Goal: Transaction & Acquisition: Obtain resource

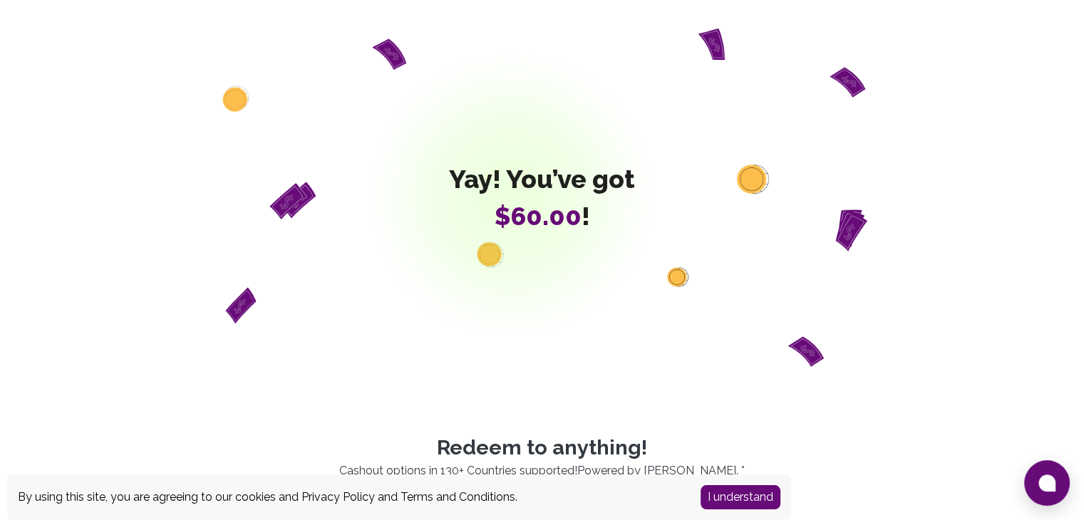
click at [738, 499] on button "I understand" at bounding box center [741, 497] width 80 height 24
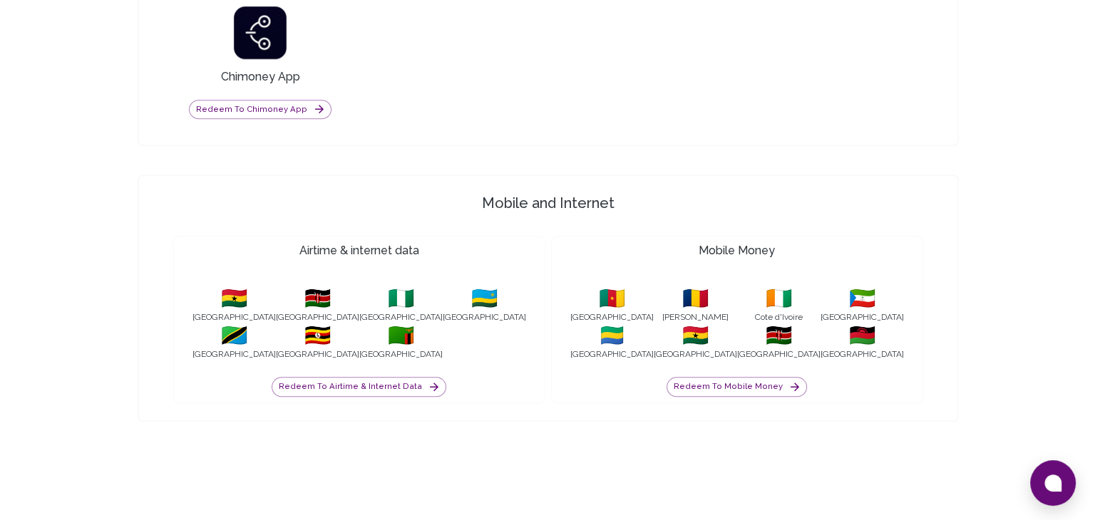
scroll to position [1346, 0]
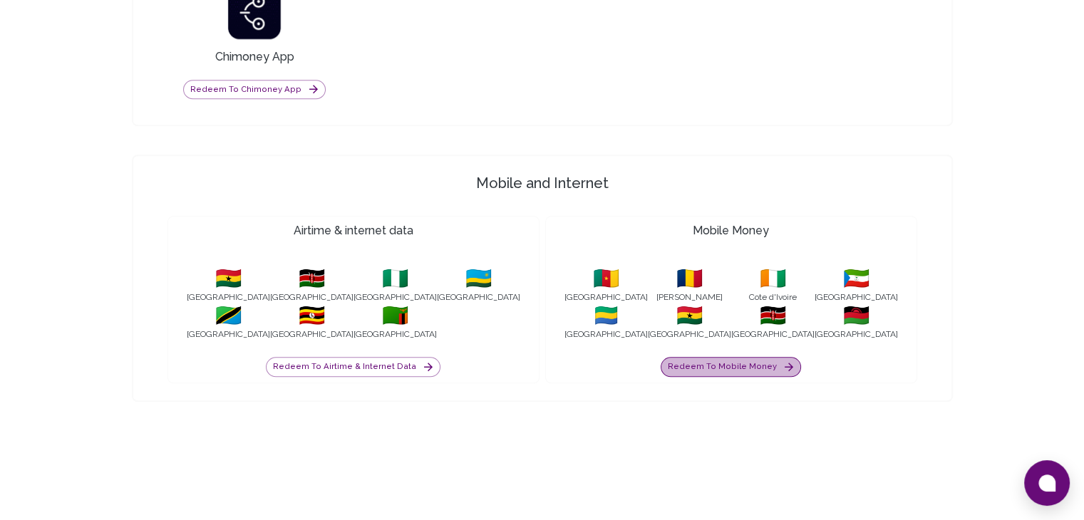
click at [744, 364] on button "Redeem to Mobile Money" at bounding box center [731, 367] width 140 height 20
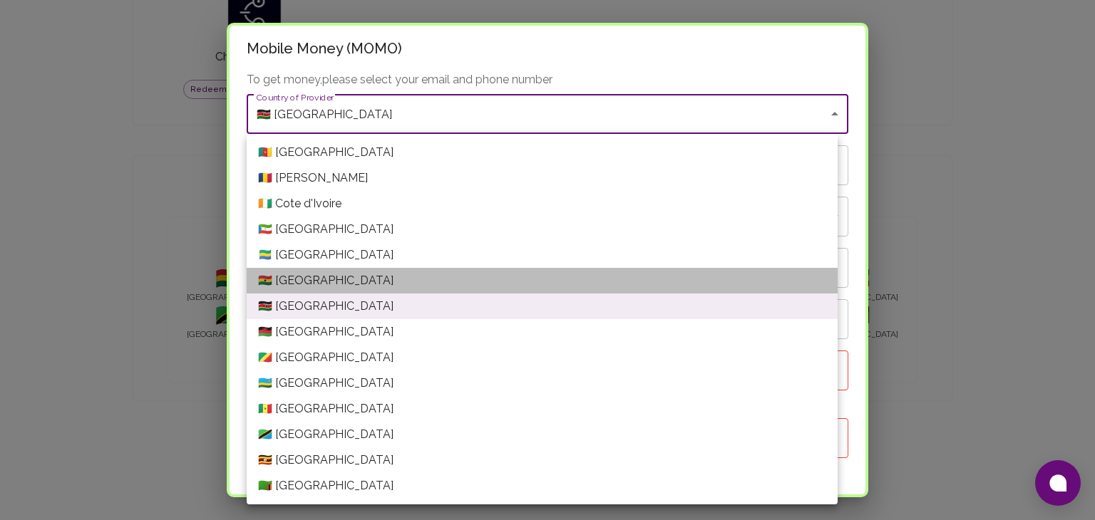
click at [568, 272] on li "🇬🇭 [GEOGRAPHIC_DATA]" at bounding box center [542, 281] width 591 height 26
type input "[GEOGRAPHIC_DATA]"
type input "Ghana---VODAFONE"
type input "+233"
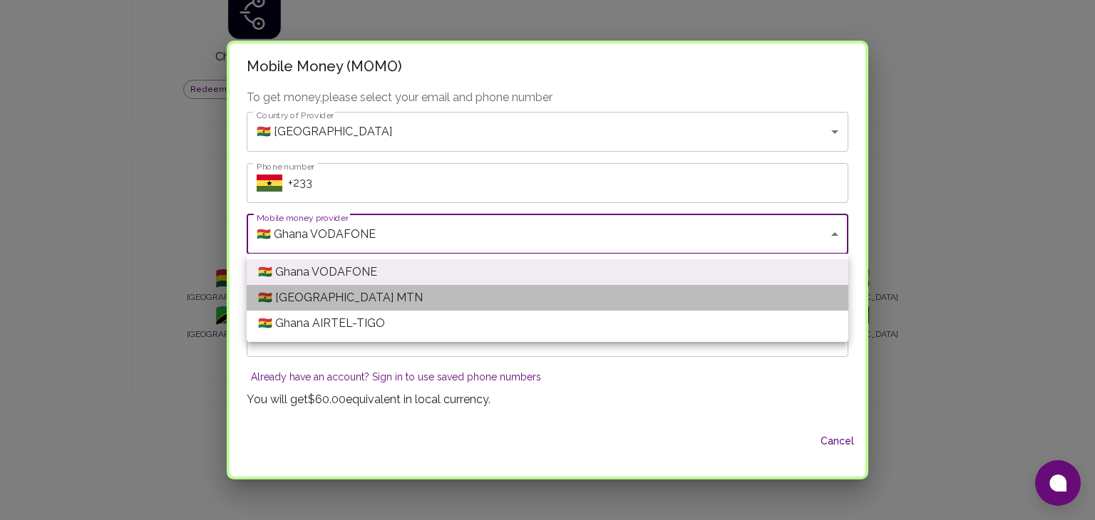
click at [453, 294] on li "🇬🇭 [GEOGRAPHIC_DATA] MTN" at bounding box center [548, 298] width 602 height 26
type input "Ghana---MTN"
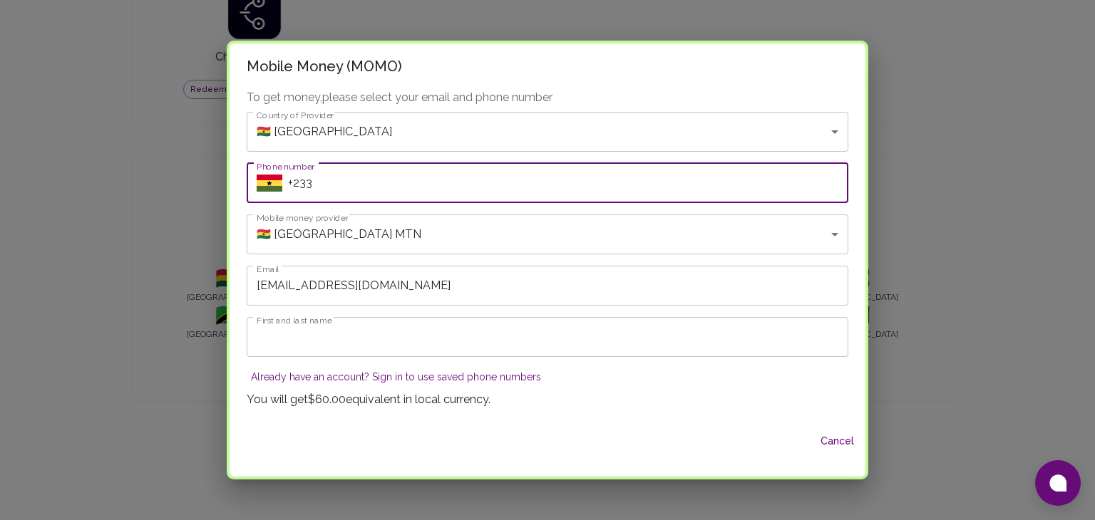
click at [445, 183] on input "+233" at bounding box center [568, 183] width 560 height 40
click at [907, 134] on div "Mobile Money (MOMO) To get money, please select your email and phone number Cou…" at bounding box center [547, 260] width 1095 height 520
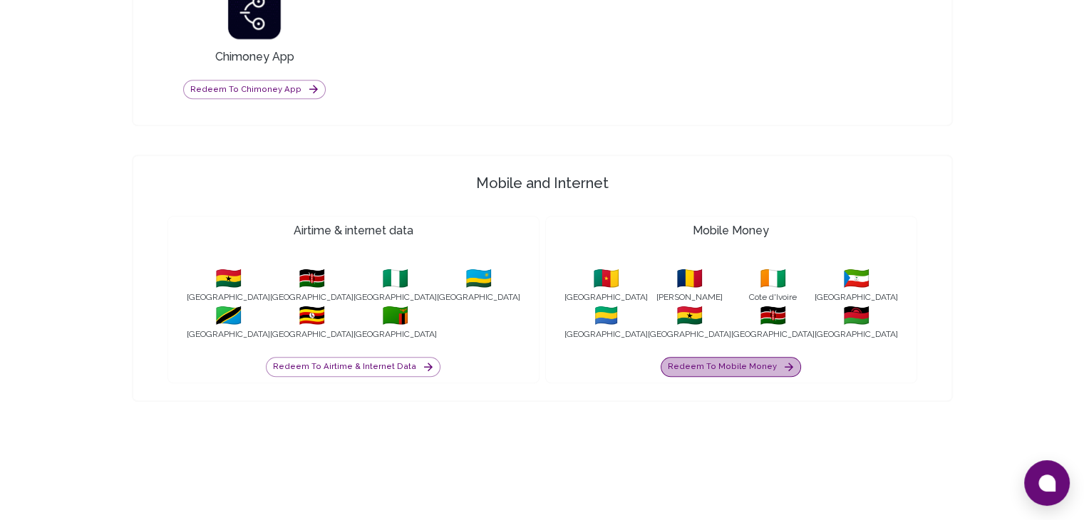
click at [763, 360] on button "Redeem to Mobile Money" at bounding box center [731, 367] width 140 height 20
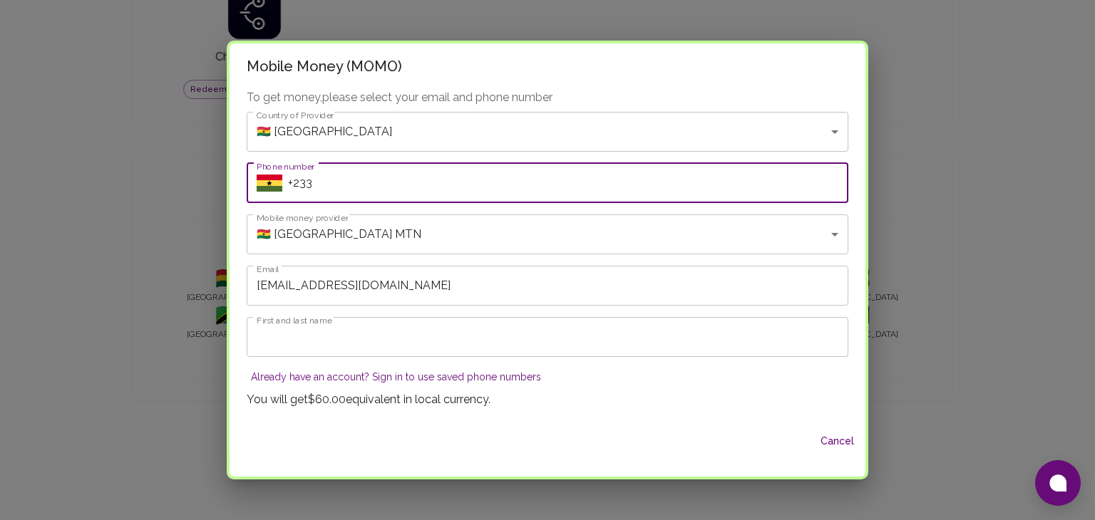
click at [424, 180] on input "+233" at bounding box center [568, 183] width 560 height 40
paste input "233243674652"
click at [327, 185] on input "[PHONE_NUMBER]" at bounding box center [568, 183] width 560 height 40
type input "[PHONE_NUMBER]"
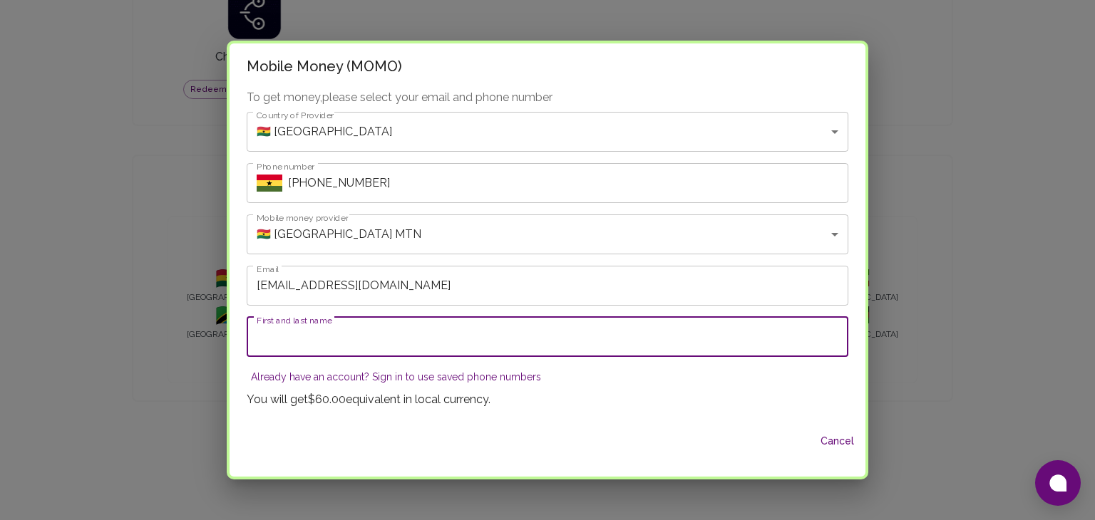
click at [361, 339] on input "First and last name" at bounding box center [548, 337] width 602 height 40
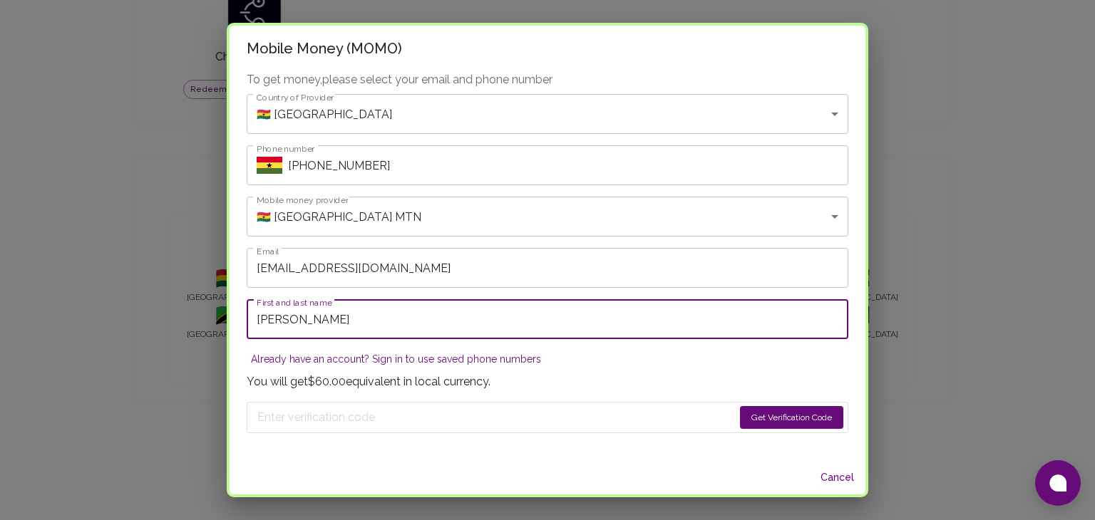
type input "[PERSON_NAME]"
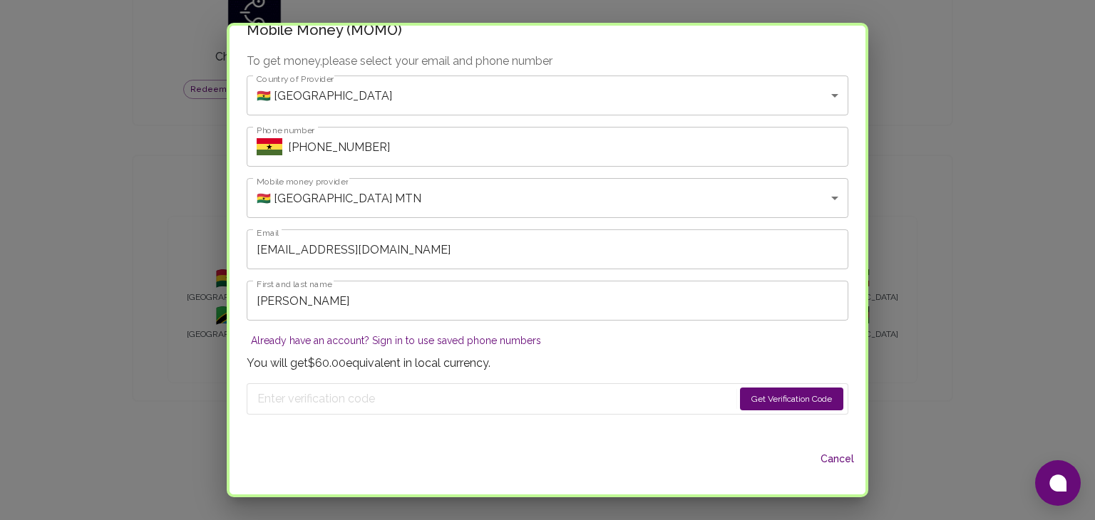
scroll to position [0, 0]
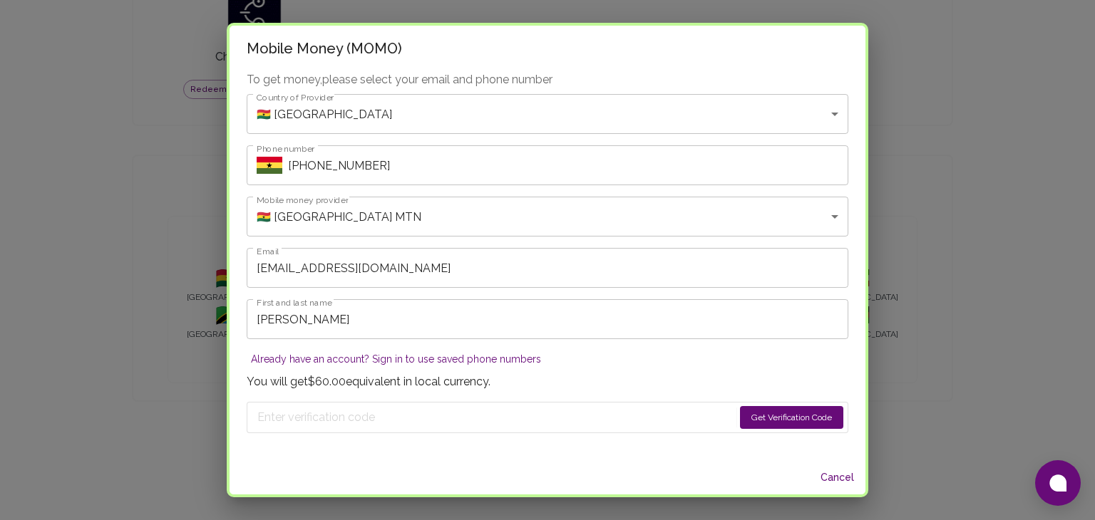
click at [758, 411] on button "Get Verification Code" at bounding box center [791, 417] width 103 height 23
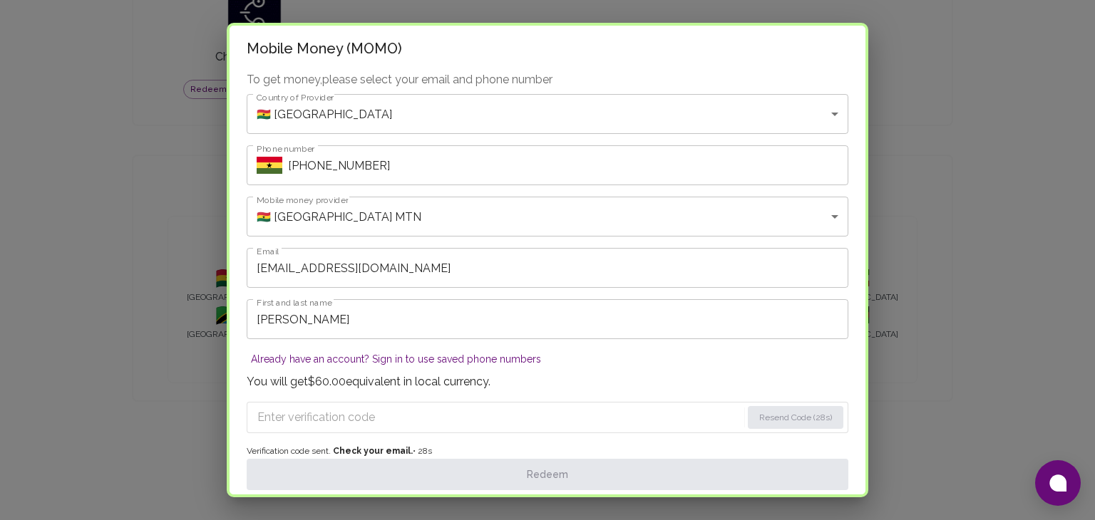
click at [360, 417] on input "Enter verification code" at bounding box center [499, 417] width 484 height 23
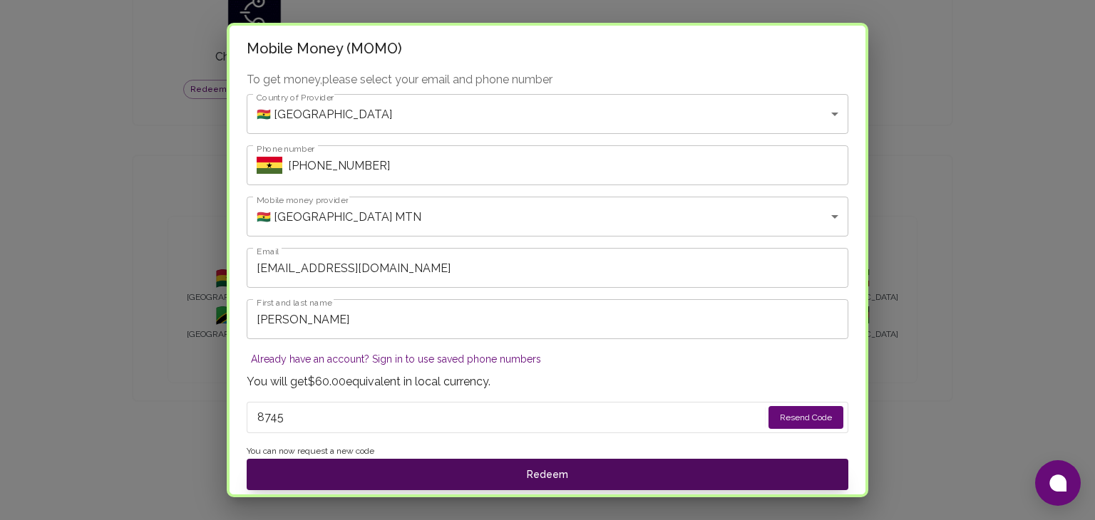
type input "8745"
click at [536, 478] on button "Redeem" at bounding box center [548, 474] width 602 height 31
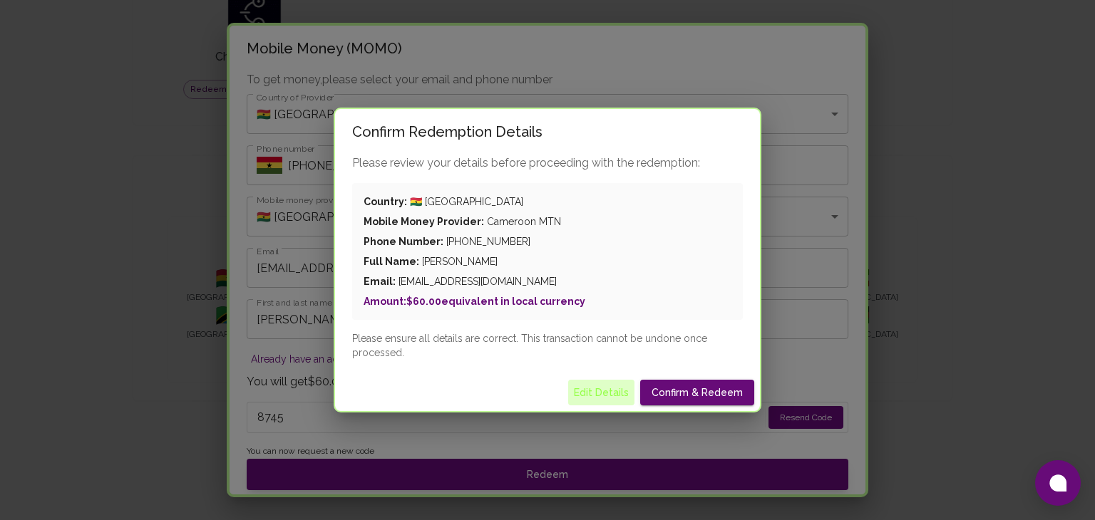
click at [599, 391] on button "Edit Details" at bounding box center [601, 393] width 66 height 26
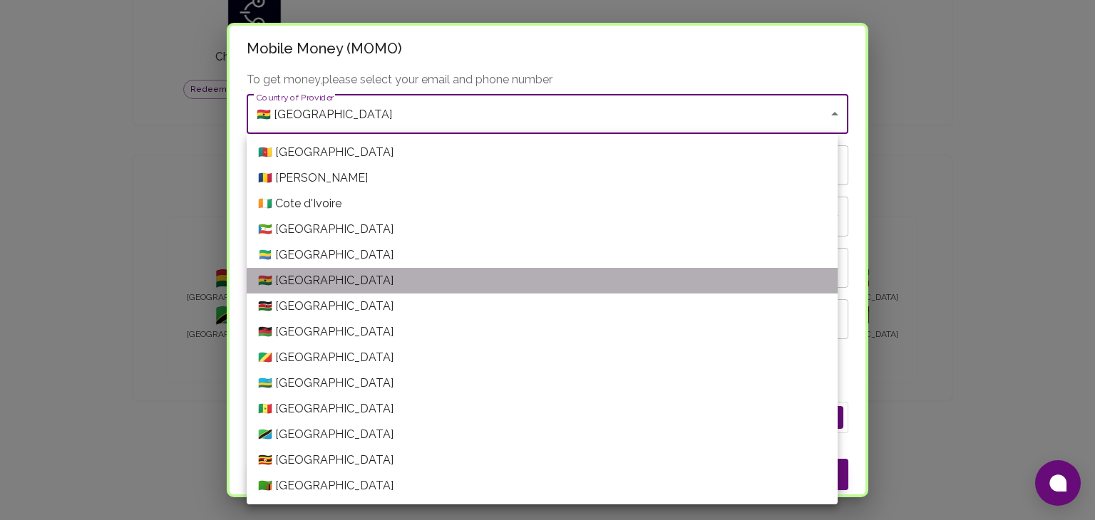
click at [389, 283] on li "🇬🇭 [GEOGRAPHIC_DATA]" at bounding box center [542, 281] width 591 height 26
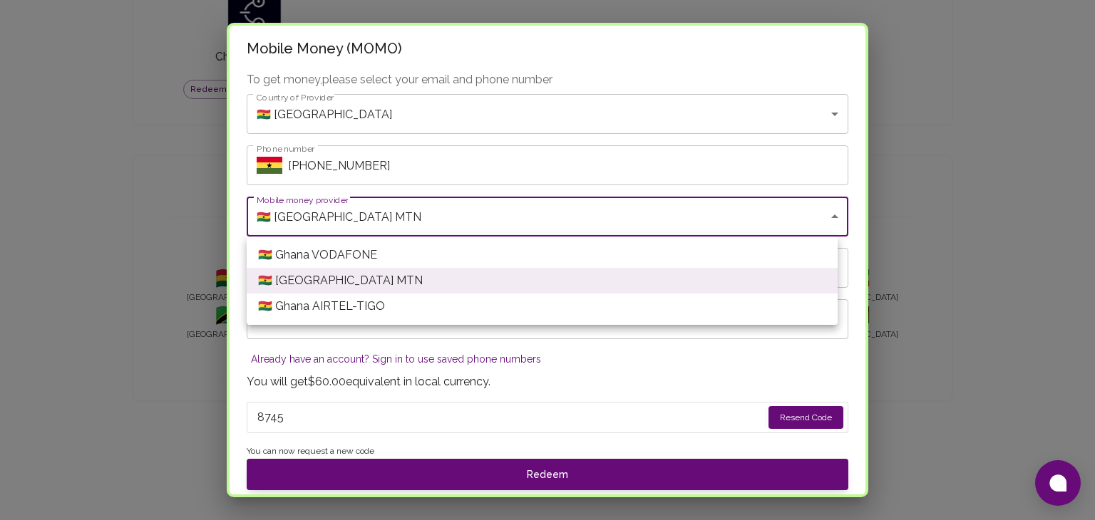
click at [383, 284] on li "🇬🇭 [GEOGRAPHIC_DATA] MTN" at bounding box center [542, 281] width 591 height 26
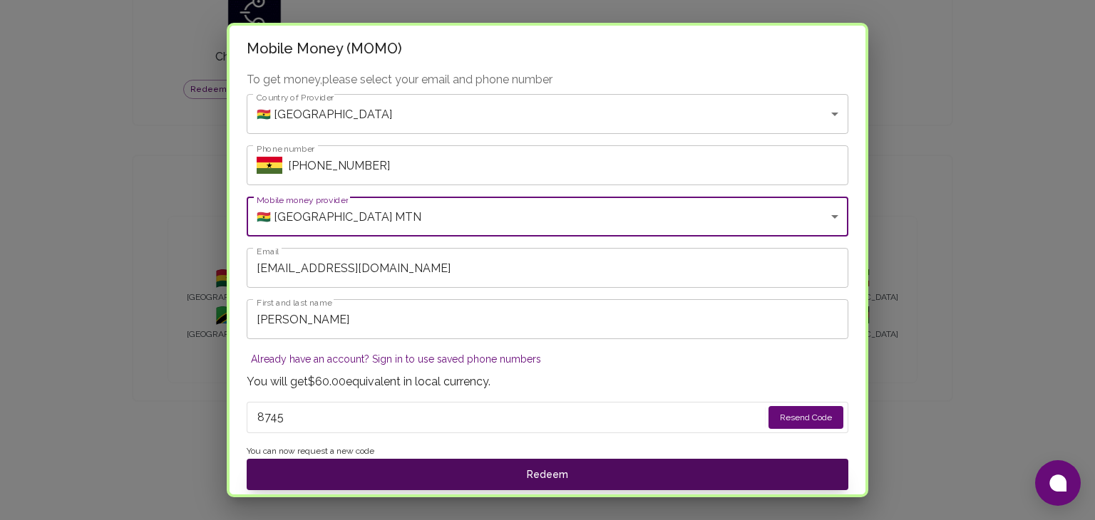
click at [537, 470] on button "Redeem" at bounding box center [548, 474] width 602 height 31
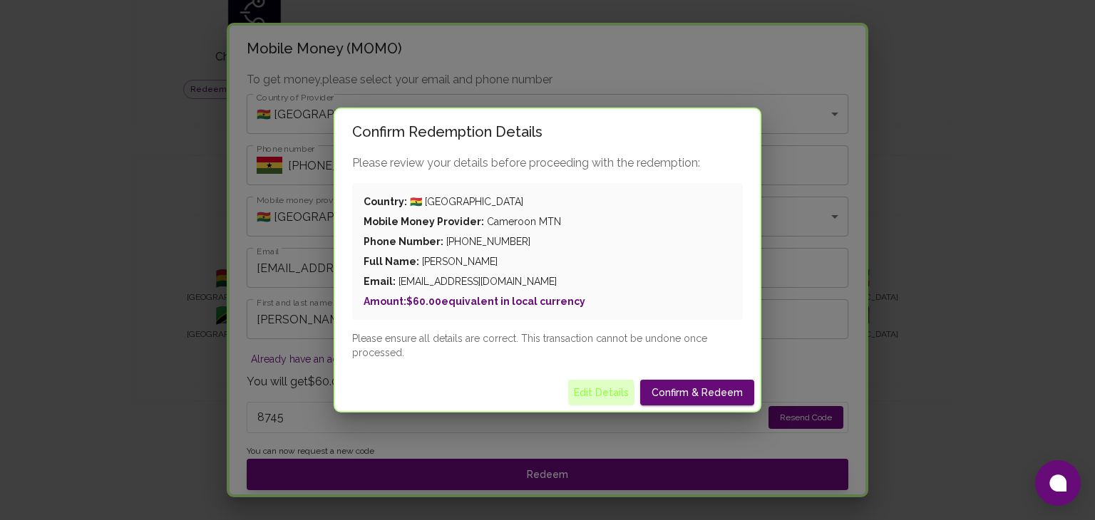
click at [590, 394] on button "Edit Details" at bounding box center [601, 393] width 66 height 26
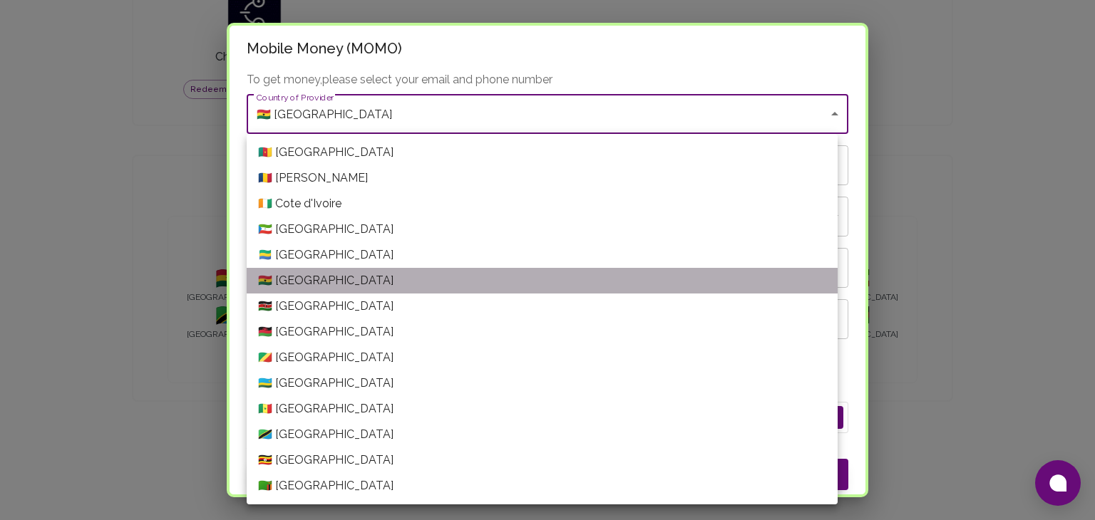
click at [346, 282] on li "🇬🇭 [GEOGRAPHIC_DATA]" at bounding box center [542, 281] width 591 height 26
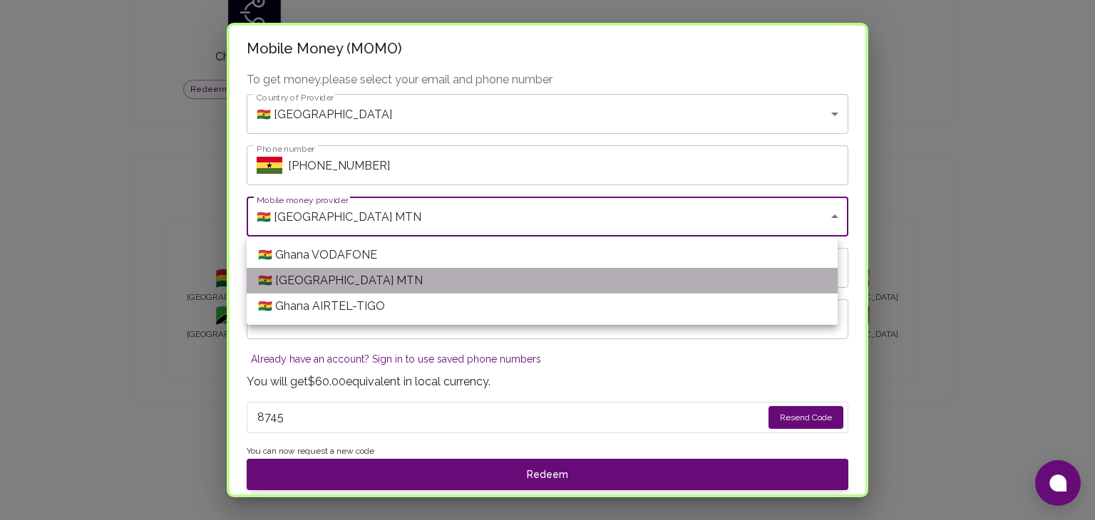
click at [324, 280] on li "🇬🇭 [GEOGRAPHIC_DATA] MTN" at bounding box center [542, 281] width 591 height 26
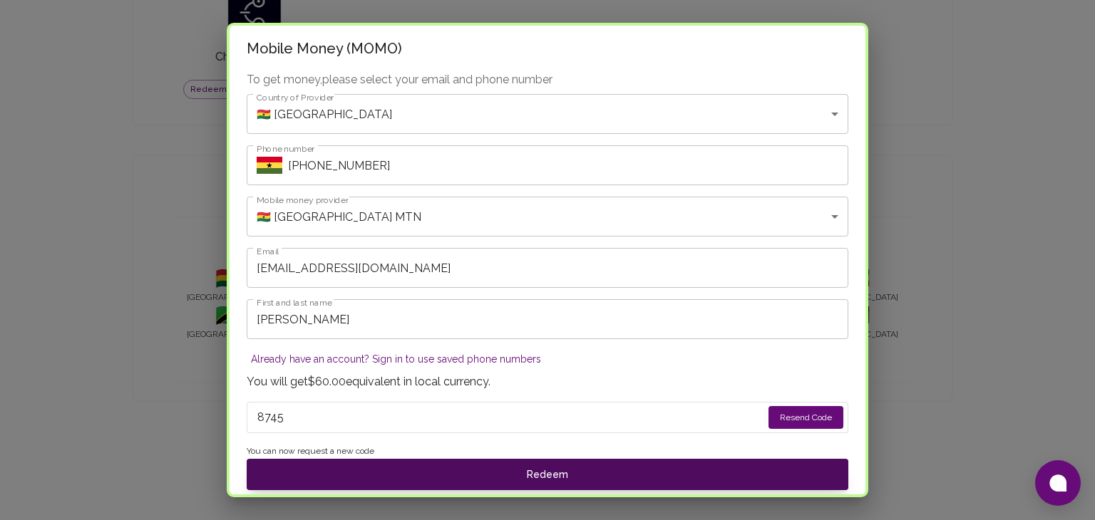
click at [566, 474] on button "Redeem" at bounding box center [548, 474] width 602 height 31
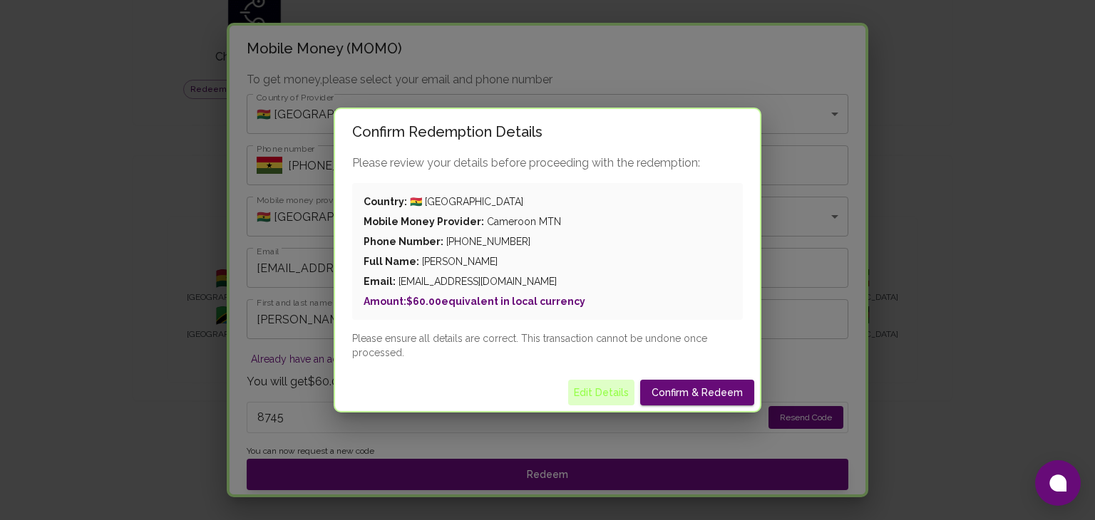
click at [600, 398] on button "Edit Details" at bounding box center [601, 393] width 66 height 26
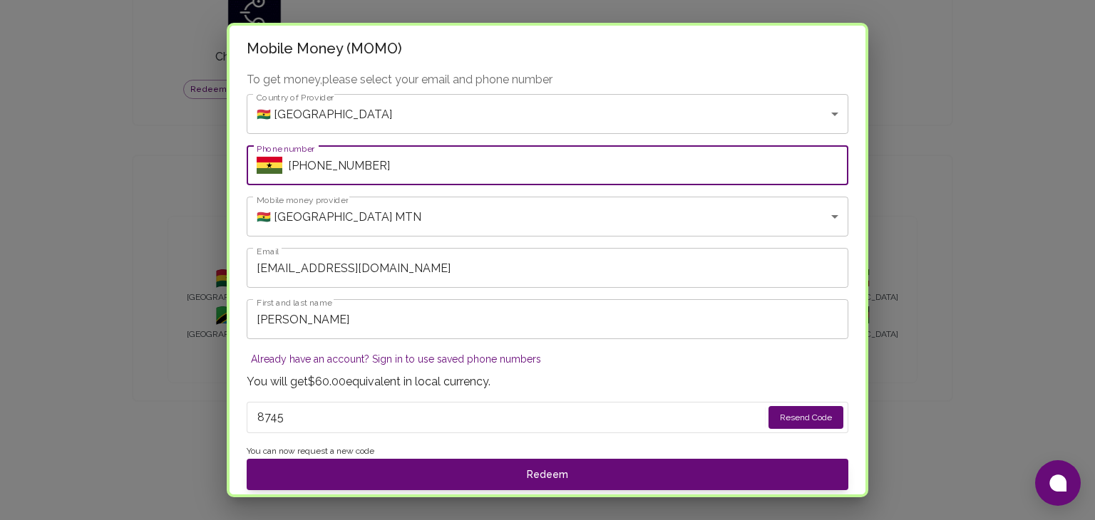
drag, startPoint x: 367, startPoint y: 167, endPoint x: 310, endPoint y: 164, distance: 57.1
click at [310, 164] on input "[PHONE_NUMBER]" at bounding box center [568, 165] width 560 height 40
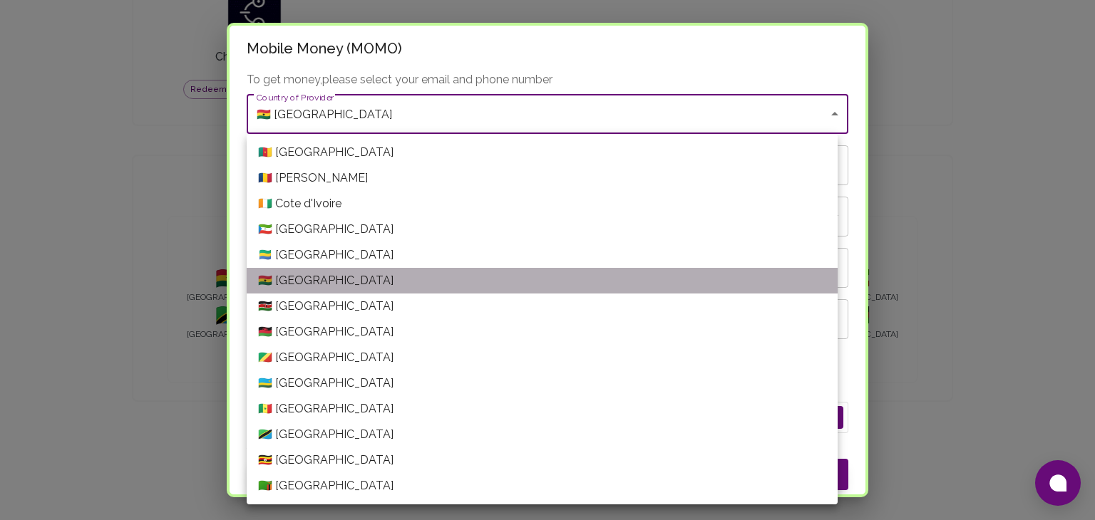
click at [380, 277] on li "🇬🇭 [GEOGRAPHIC_DATA]" at bounding box center [542, 281] width 591 height 26
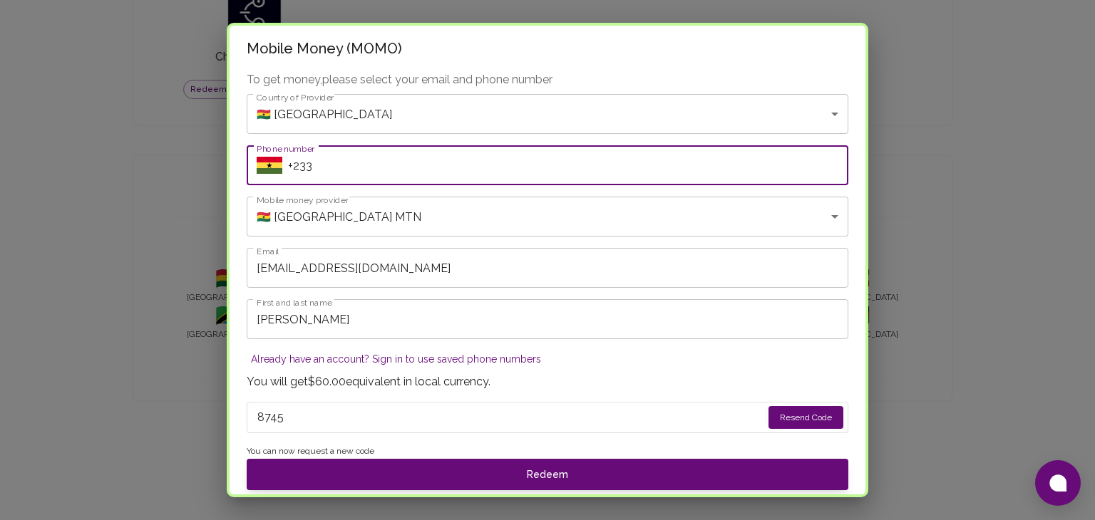
click at [321, 166] on input "+233" at bounding box center [568, 165] width 560 height 40
paste input "243674652"
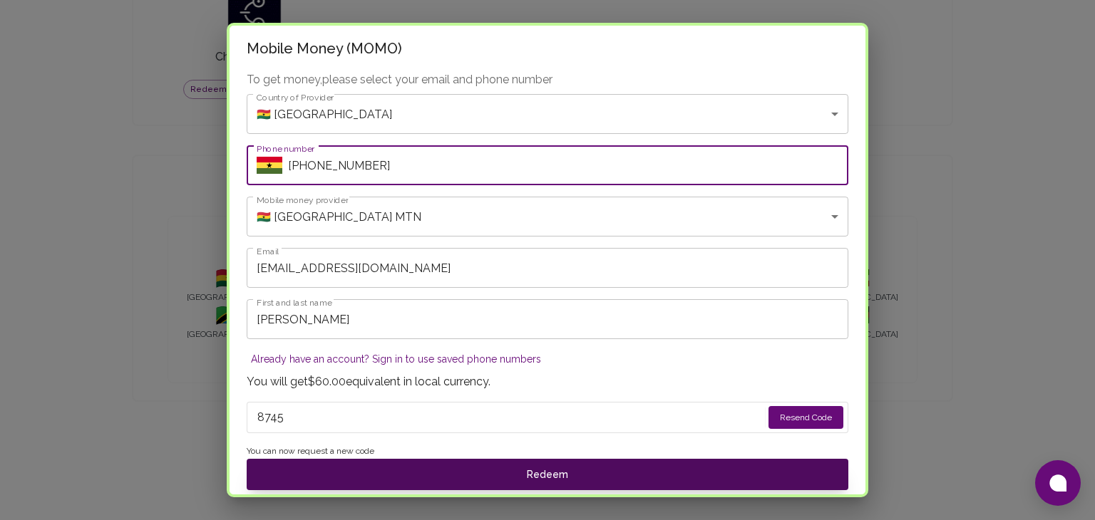
type input "[PHONE_NUMBER]"
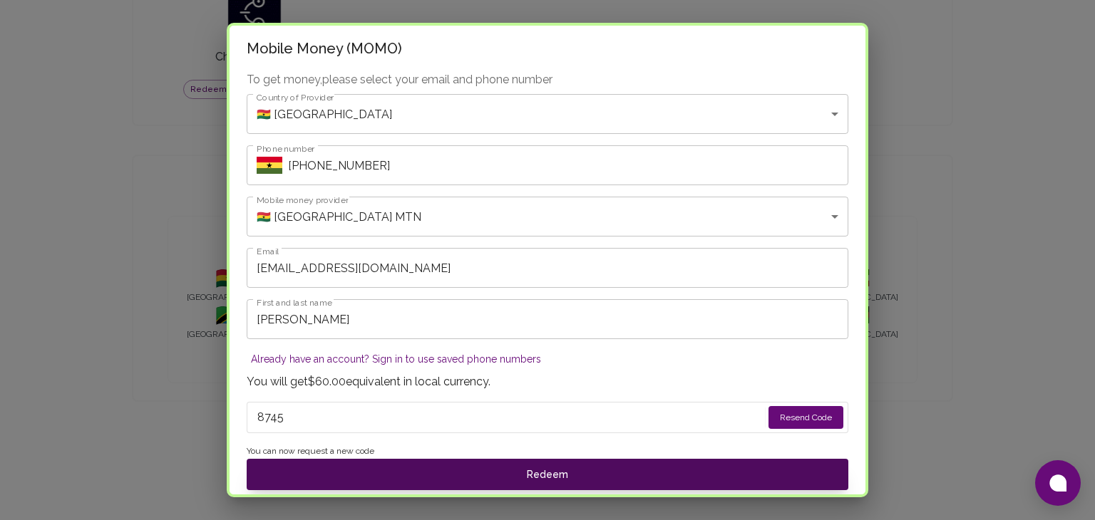
click at [650, 483] on button "Redeem" at bounding box center [548, 474] width 602 height 31
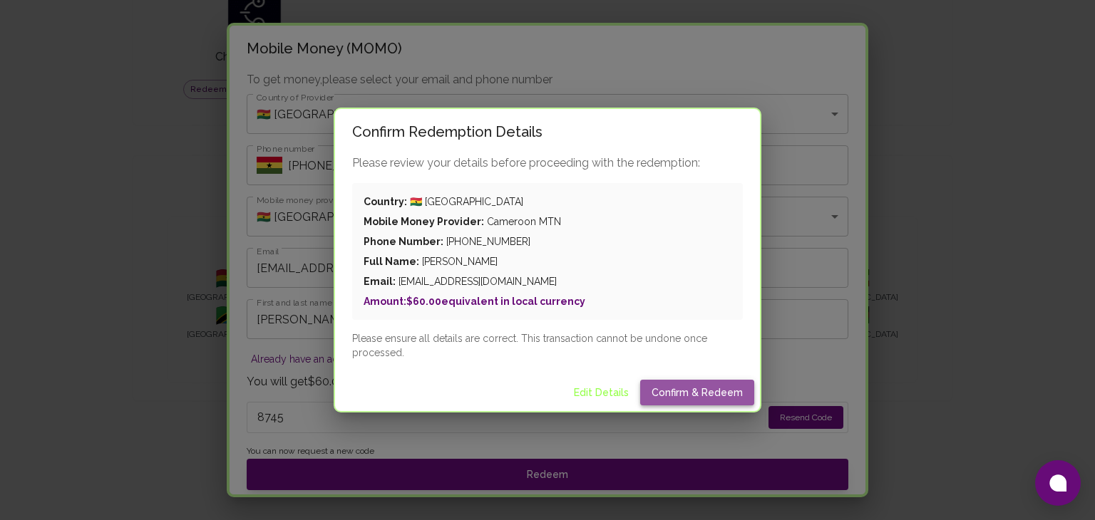
click at [701, 394] on button "Confirm & Redeem" at bounding box center [697, 393] width 114 height 26
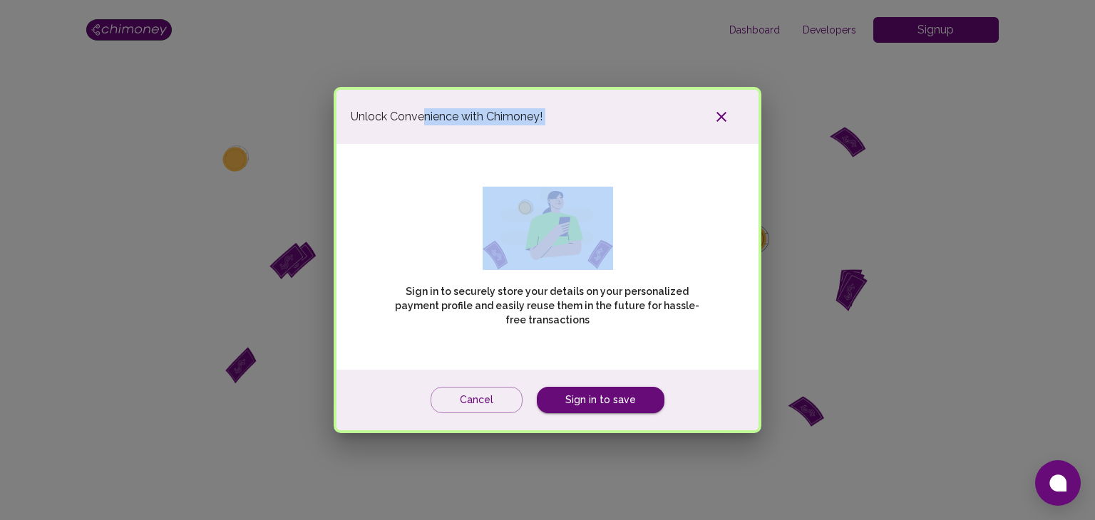
drag, startPoint x: 421, startPoint y: 103, endPoint x: 313, endPoint y: 190, distance: 138.5
click at [313, 190] on div "Unlock Convenience with Chimoney! Sign in to securely store your details on you…" at bounding box center [547, 260] width 1095 height 520
click at [422, 185] on div "Sign in to securely store your details on your personalized payment profile and…" at bounding box center [548, 256] width 388 height 197
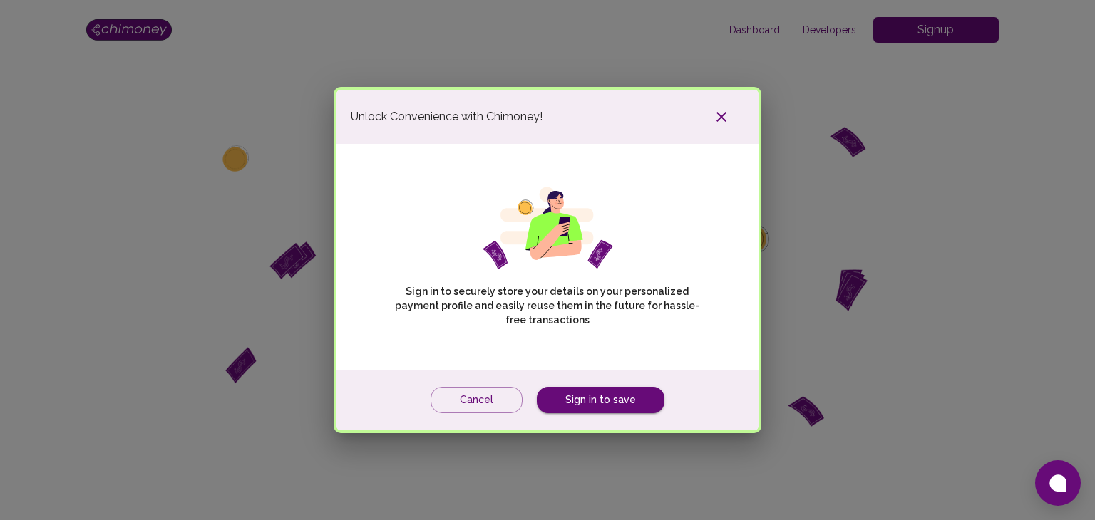
click at [422, 185] on div "Sign in to securely store your details on your personalized payment profile and…" at bounding box center [548, 256] width 388 height 197
click at [460, 408] on button "Cancel" at bounding box center [477, 400] width 92 height 26
